Goal: Information Seeking & Learning: Find specific page/section

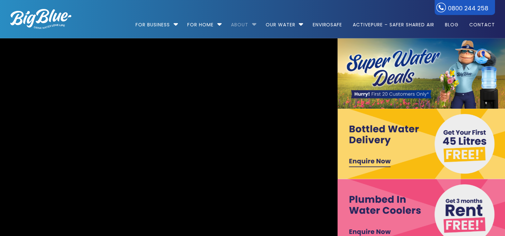
click at [237, 27] on link "About" at bounding box center [239, 21] width 27 height 43
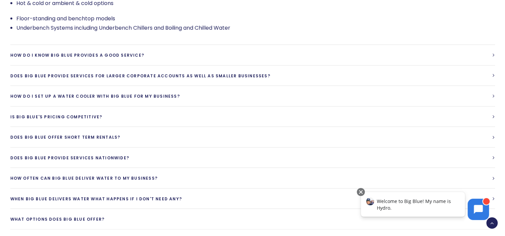
scroll to position [1602, 0]
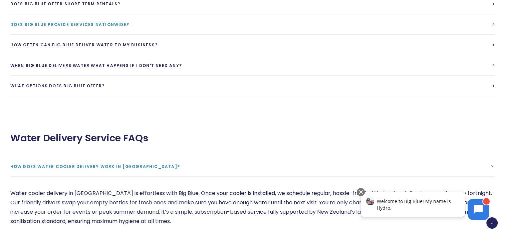
click at [84, 27] on span "Does Big Blue provide services Nationwide?" at bounding box center [69, 25] width 119 height 6
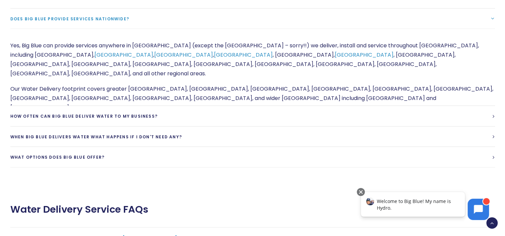
scroll to position [1498, 0]
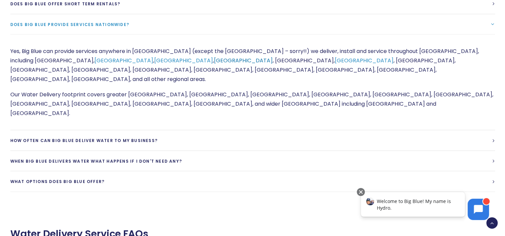
click at [214, 64] on link "[GEOGRAPHIC_DATA]" at bounding box center [243, 61] width 59 height 8
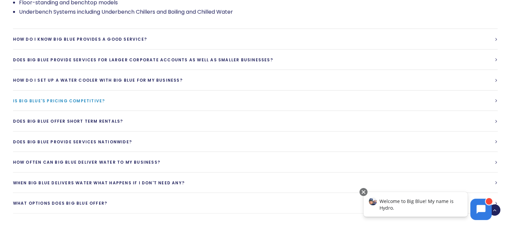
scroll to position [1702, 0]
